Goal: Information Seeking & Learning: Find specific page/section

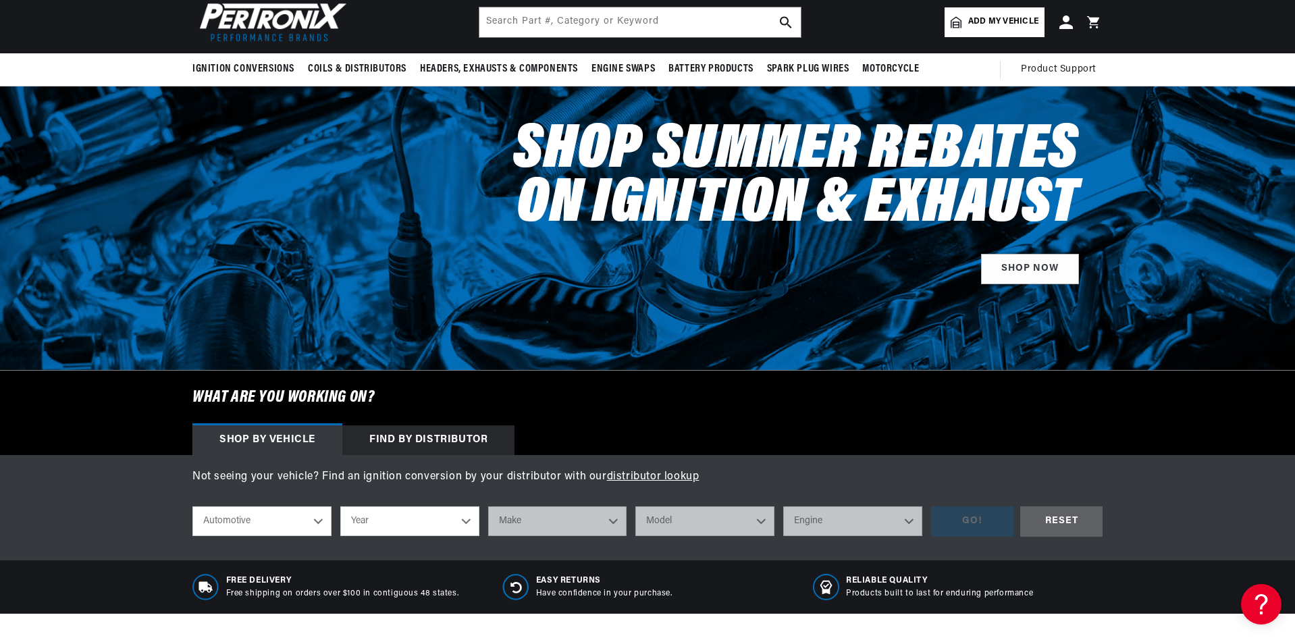
scroll to position [0, 504]
click at [470, 518] on select "Year 2022 2021 2020 2019 2018 2017 2016 2015 2014 2013 2012 2011 2010 2009 2008…" at bounding box center [409, 521] width 139 height 30
select select "1973"
click at [340, 506] on select "Year 2022 2021 2020 2019 2018 2017 2016 2015 2014 2013 2012 2011 2010 2009 2008…" at bounding box center [409, 521] width 139 height 30
select select "1973"
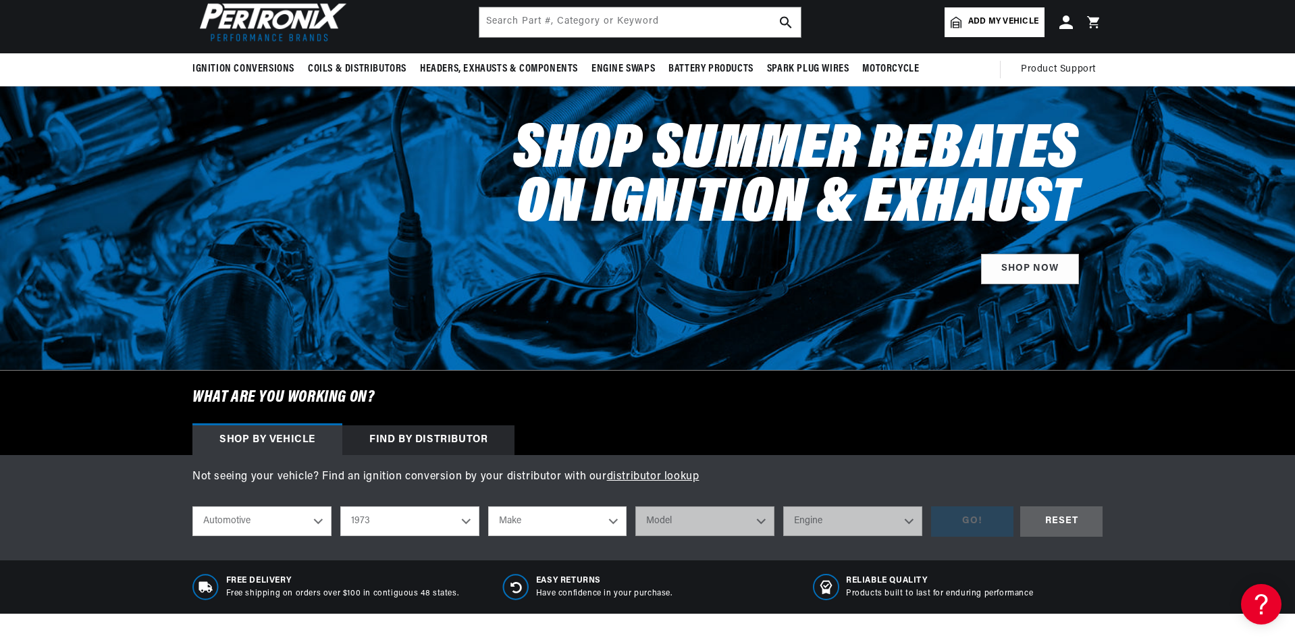
scroll to position [0, 0]
click at [612, 520] on select "Make Alfa Romeo American Motors Aston Martin Audi Austin Avanti Bentley BMW Bui…" at bounding box center [557, 521] width 139 height 30
select select "BMW"
click at [488, 506] on select "Make Alfa Romeo American Motors Aston Martin Audi Austin Avanti Bentley BMW Bui…" at bounding box center [557, 521] width 139 height 30
select select "BMW"
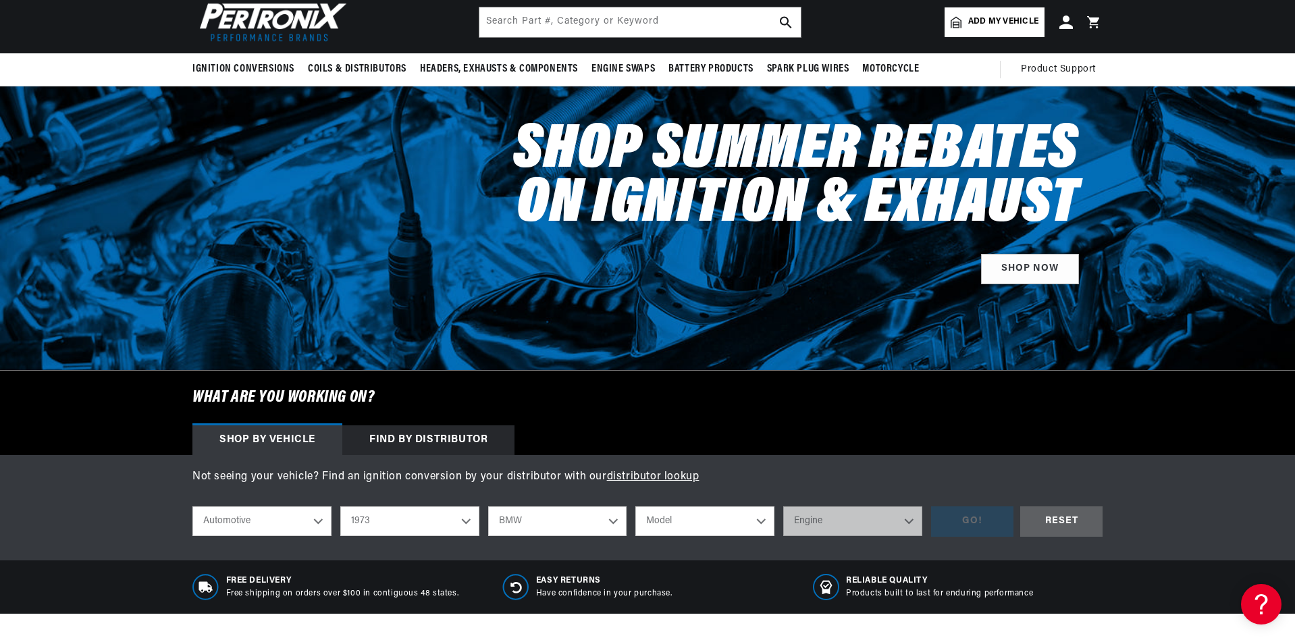
click at [759, 521] on select "Model 3.0CS 3.0S 2002 Bavaria" at bounding box center [704, 521] width 139 height 30
select select "2002"
click at [635, 506] on select "Model 3.0CS 3.0S 2002 Bavaria" at bounding box center [704, 521] width 139 height 30
select select "2002"
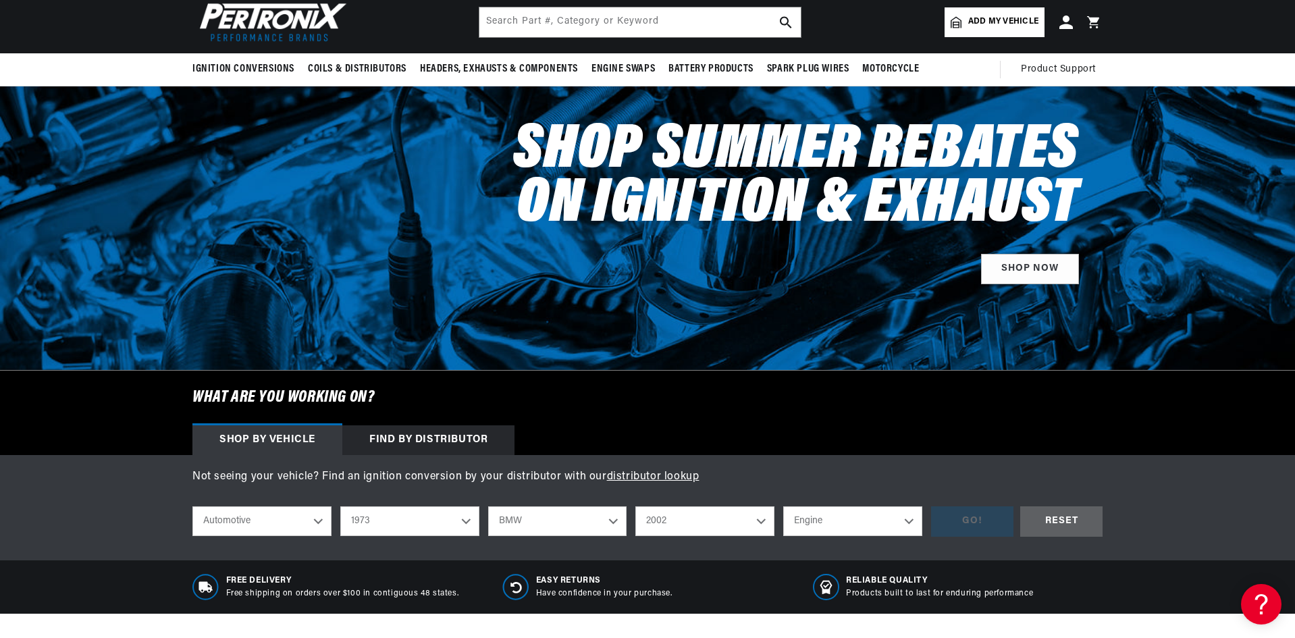
click at [910, 518] on select "Engine 2.0L" at bounding box center [852, 521] width 139 height 30
select select "2.0L"
click at [783, 506] on select "Engine 2.0L" at bounding box center [852, 521] width 139 height 30
select select "2.0L"
click at [982, 516] on div "GO!" at bounding box center [972, 521] width 82 height 30
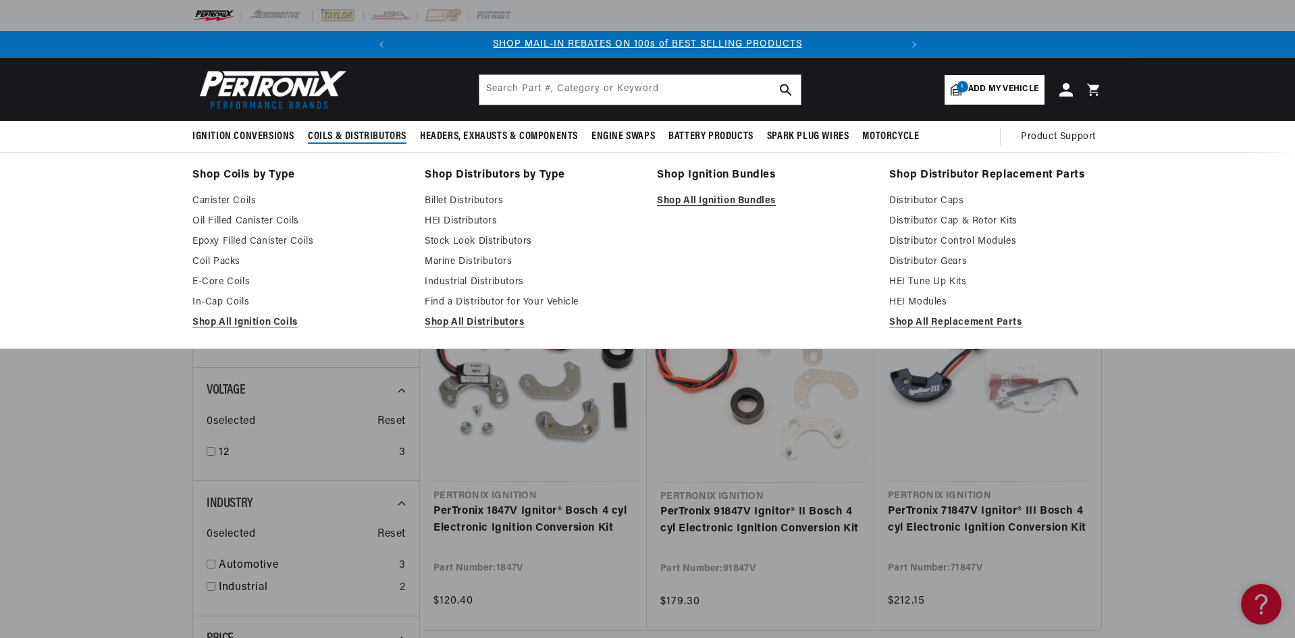
click at [364, 130] on span "Coils & Distributors" at bounding box center [357, 137] width 99 height 14
click at [363, 138] on span "Coils & Distributors" at bounding box center [357, 137] width 99 height 14
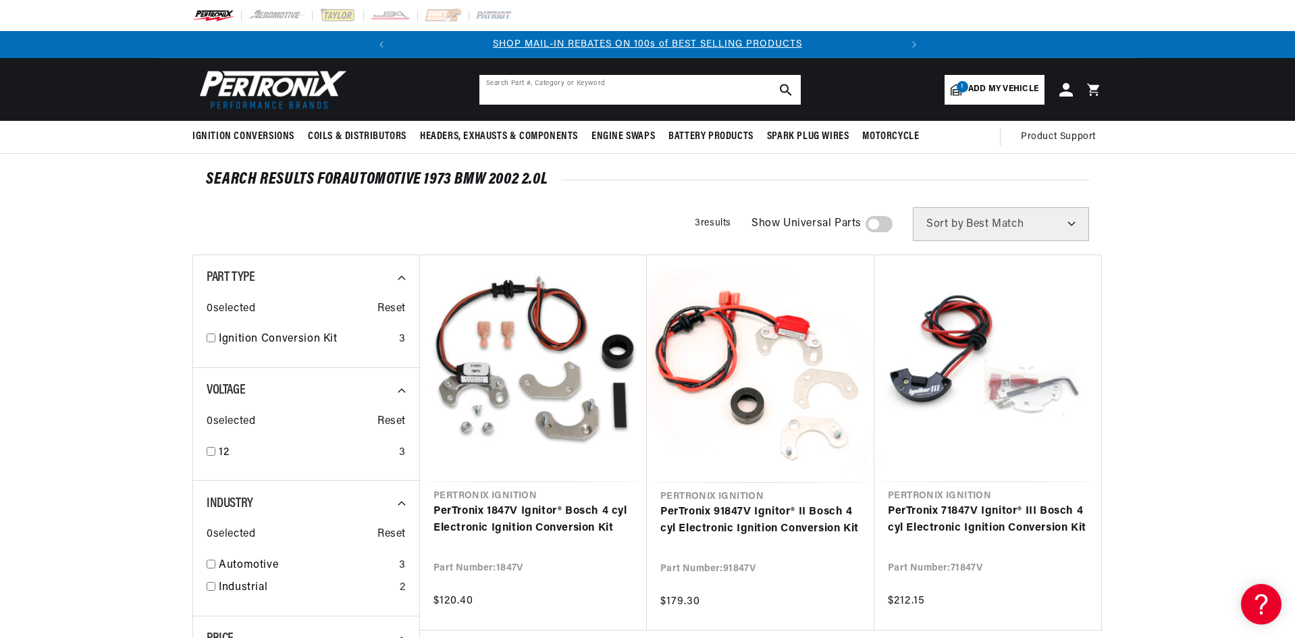
click at [489, 86] on input "text" at bounding box center [639, 90] width 321 height 30
type input "d"
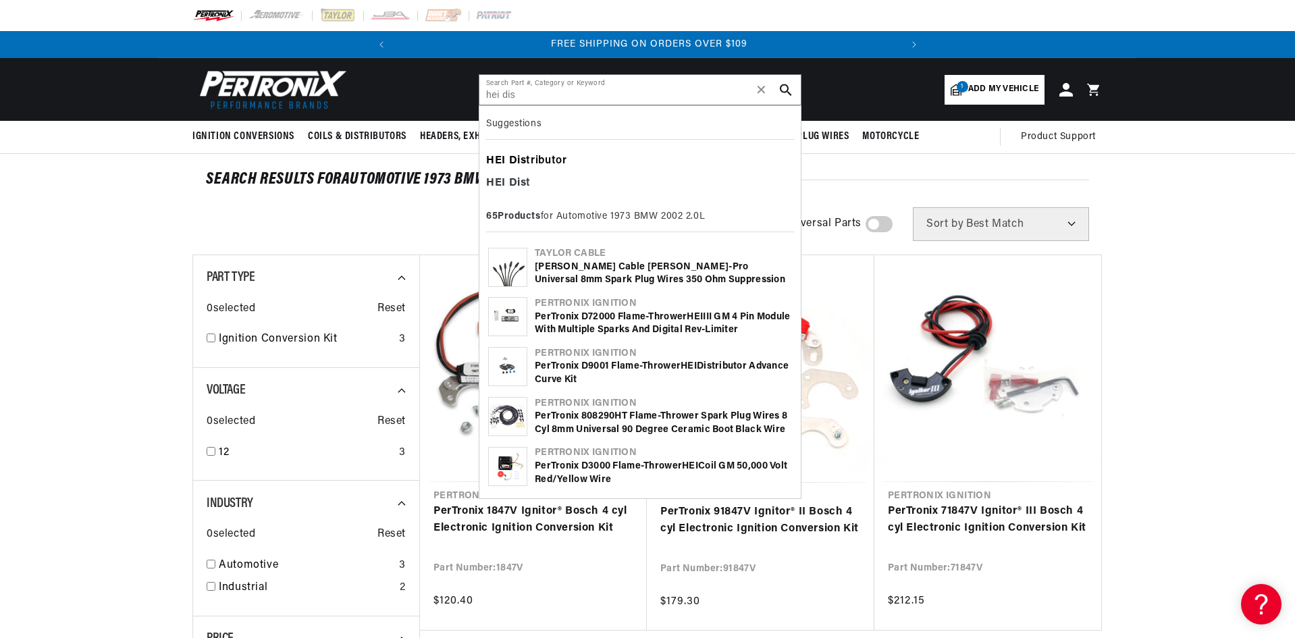
click at [550, 157] on div "HEI Dis tributor" at bounding box center [640, 161] width 308 height 23
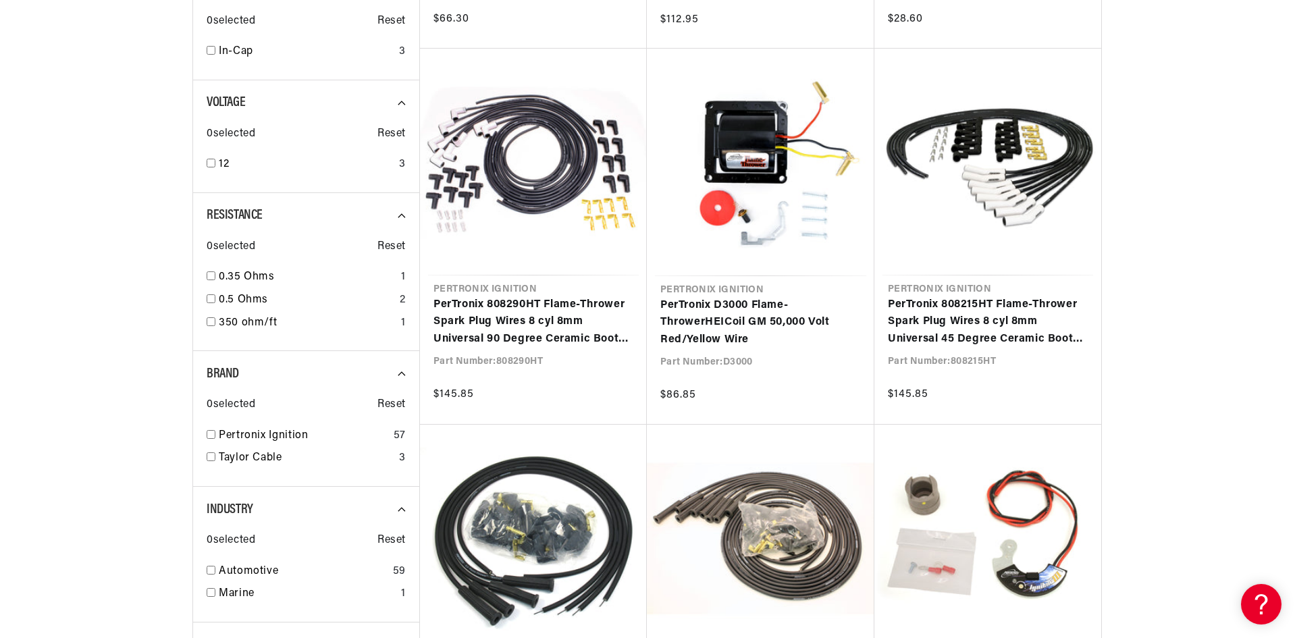
scroll to position [0, 504]
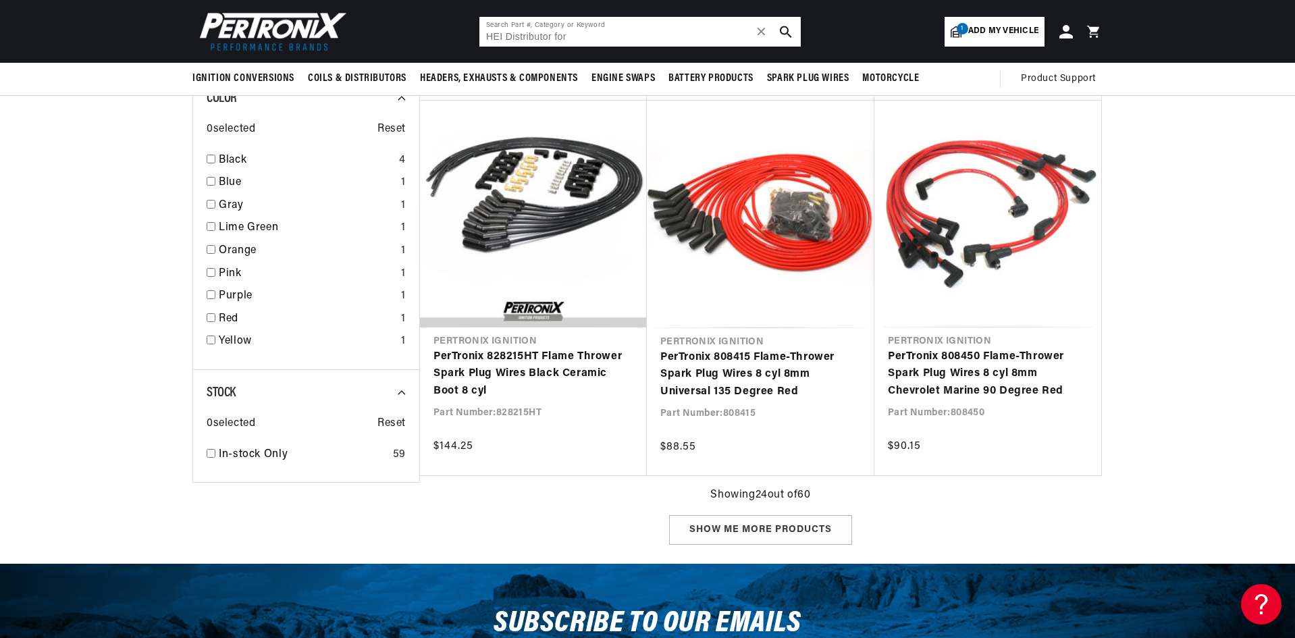
type input "HEI Distributor for"
